Goal: Task Accomplishment & Management: Use online tool/utility

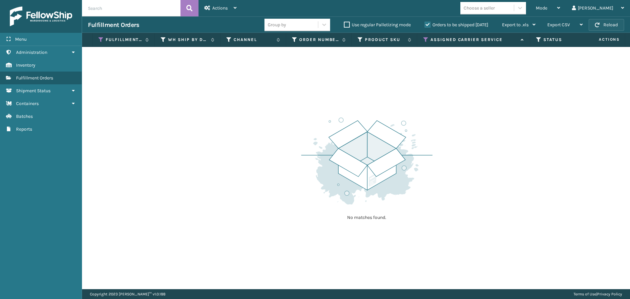
click at [599, 25] on span "button" at bounding box center [597, 25] width 5 height 5
click at [430, 24] on label "Orders to be shipped [DATE]" at bounding box center [457, 25] width 64 height 6
click at [425, 24] on input "Orders to be shipped [DATE]" at bounding box center [425, 23] width 0 height 4
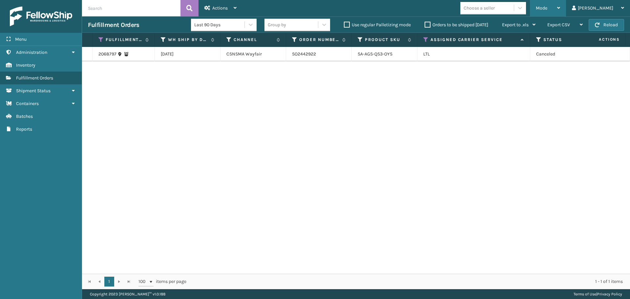
click at [547, 7] on span "Mode" at bounding box center [541, 8] width 11 height 6
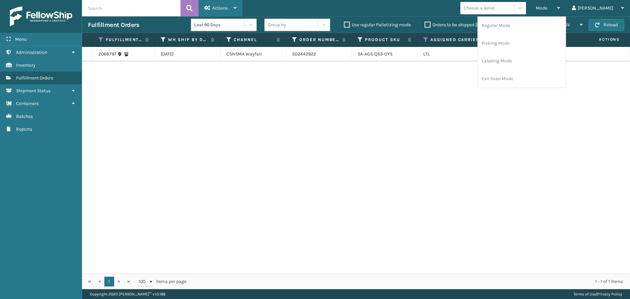
click at [220, 8] on span "Actions" at bounding box center [219, 8] width 15 height 6
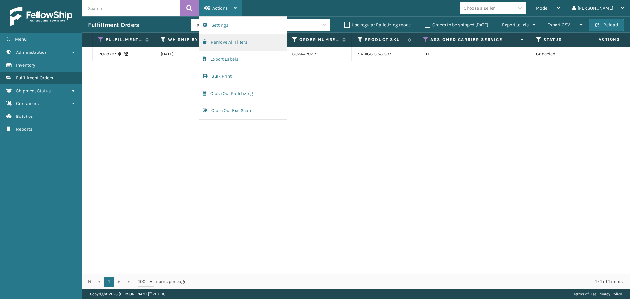
click at [225, 37] on button "Remove All Filters" at bounding box center [243, 42] width 88 height 17
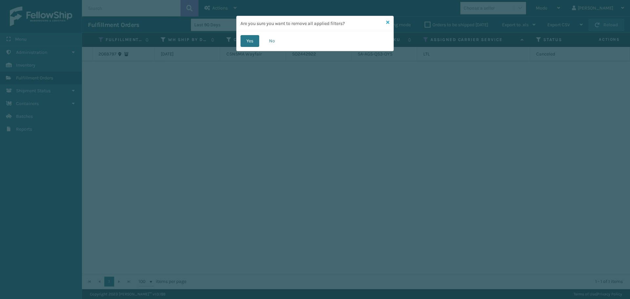
click at [389, 22] on icon at bounding box center [387, 22] width 3 height 5
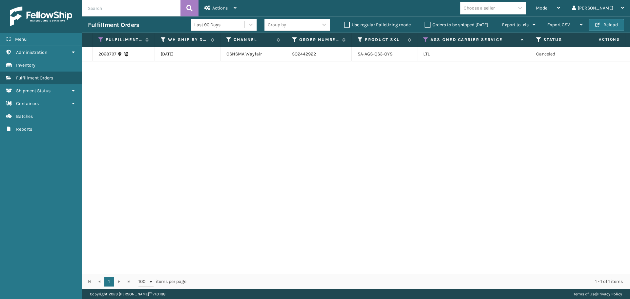
click at [427, 23] on label "Orders to be shipped [DATE]" at bounding box center [457, 25] width 64 height 6
click at [425, 23] on input "Orders to be shipped [DATE]" at bounding box center [425, 23] width 0 height 4
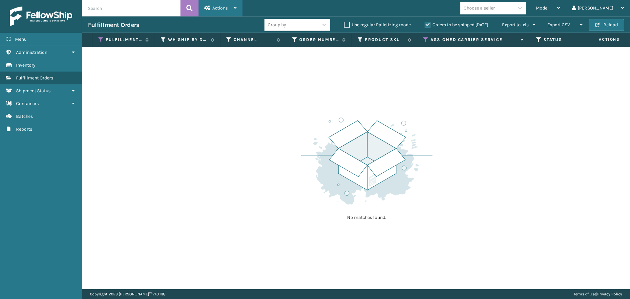
click at [221, 8] on span "Actions" at bounding box center [219, 8] width 15 height 6
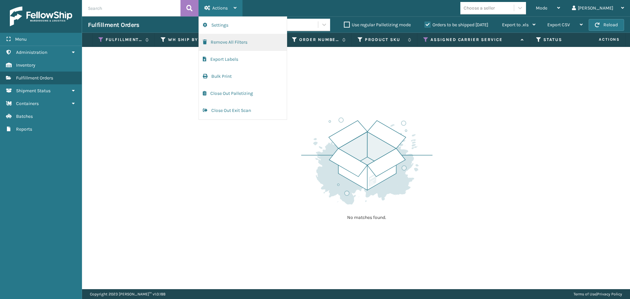
click at [222, 42] on button "Remove All Filters" at bounding box center [243, 42] width 88 height 17
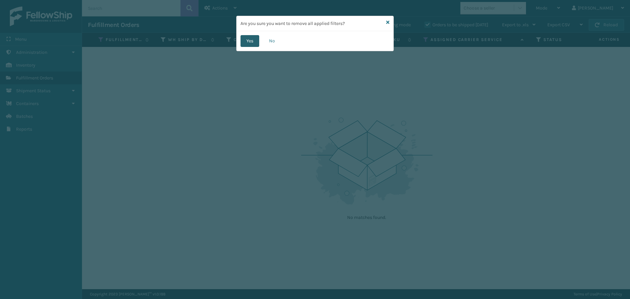
click at [250, 41] on button "Yes" at bounding box center [250, 41] width 19 height 12
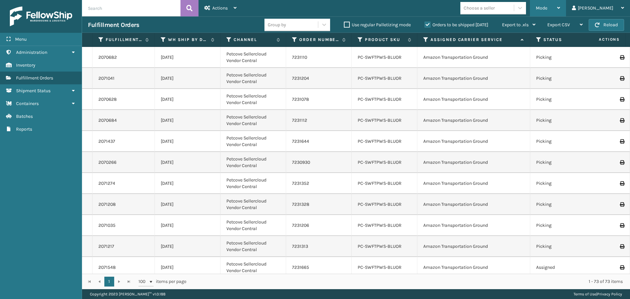
click at [560, 7] on div "Mode" at bounding box center [548, 8] width 24 height 16
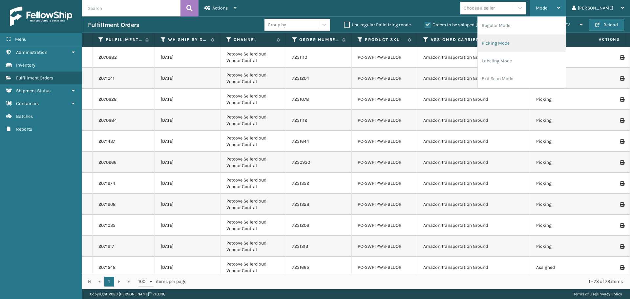
click at [544, 48] on li "Picking Mode" at bounding box center [522, 43] width 88 height 18
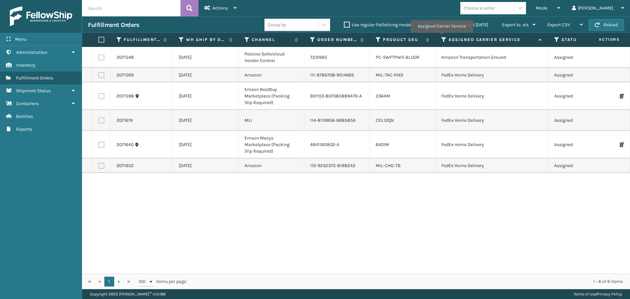
click at [441, 37] on icon at bounding box center [443, 40] width 5 height 6
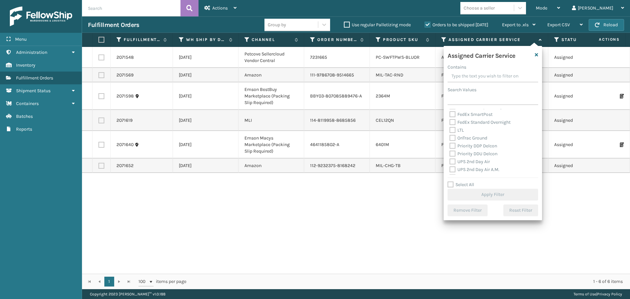
scroll to position [66, 0]
click at [451, 140] on label "LTL" at bounding box center [457, 142] width 14 height 6
click at [450, 140] on input "LTL" at bounding box center [450, 140] width 0 height 4
checkbox input "true"
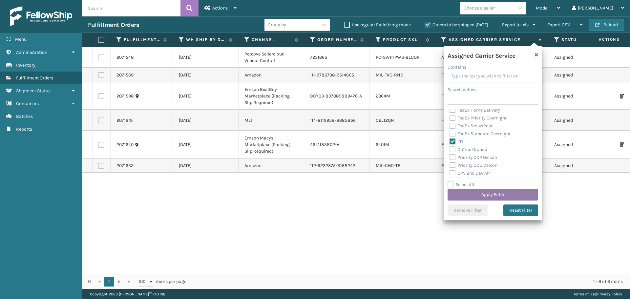
click at [474, 197] on button "Apply Filter" at bounding box center [493, 195] width 91 height 12
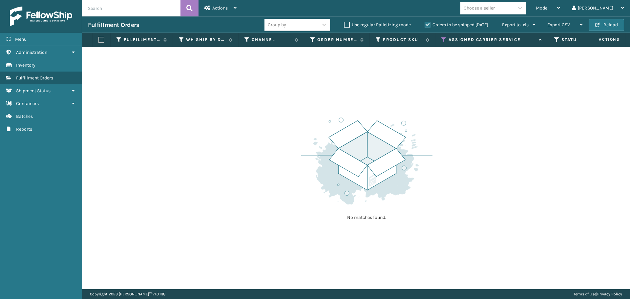
click at [427, 23] on label "Orders to be shipped [DATE]" at bounding box center [457, 25] width 64 height 6
click at [425, 23] on input "Orders to be shipped [DATE]" at bounding box center [425, 23] width 0 height 4
click at [427, 23] on label "Orders to be shipped [DATE]" at bounding box center [457, 25] width 64 height 6
click at [425, 23] on input "Orders to be shipped [DATE]" at bounding box center [425, 23] width 0 height 4
click at [603, 22] on button "Reload" at bounding box center [606, 25] width 35 height 12
